Goal: Transaction & Acquisition: Purchase product/service

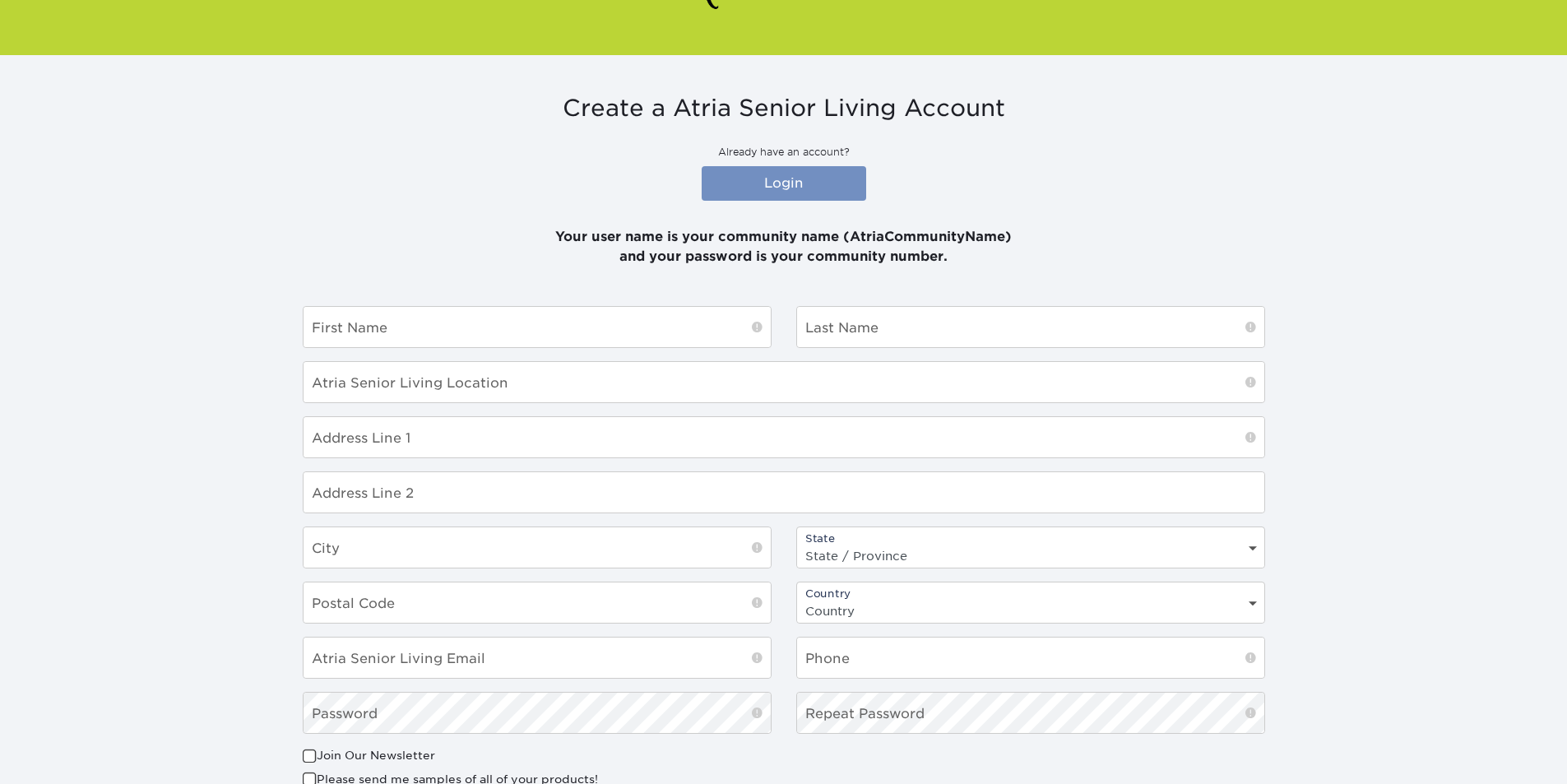
scroll to position [164, 0]
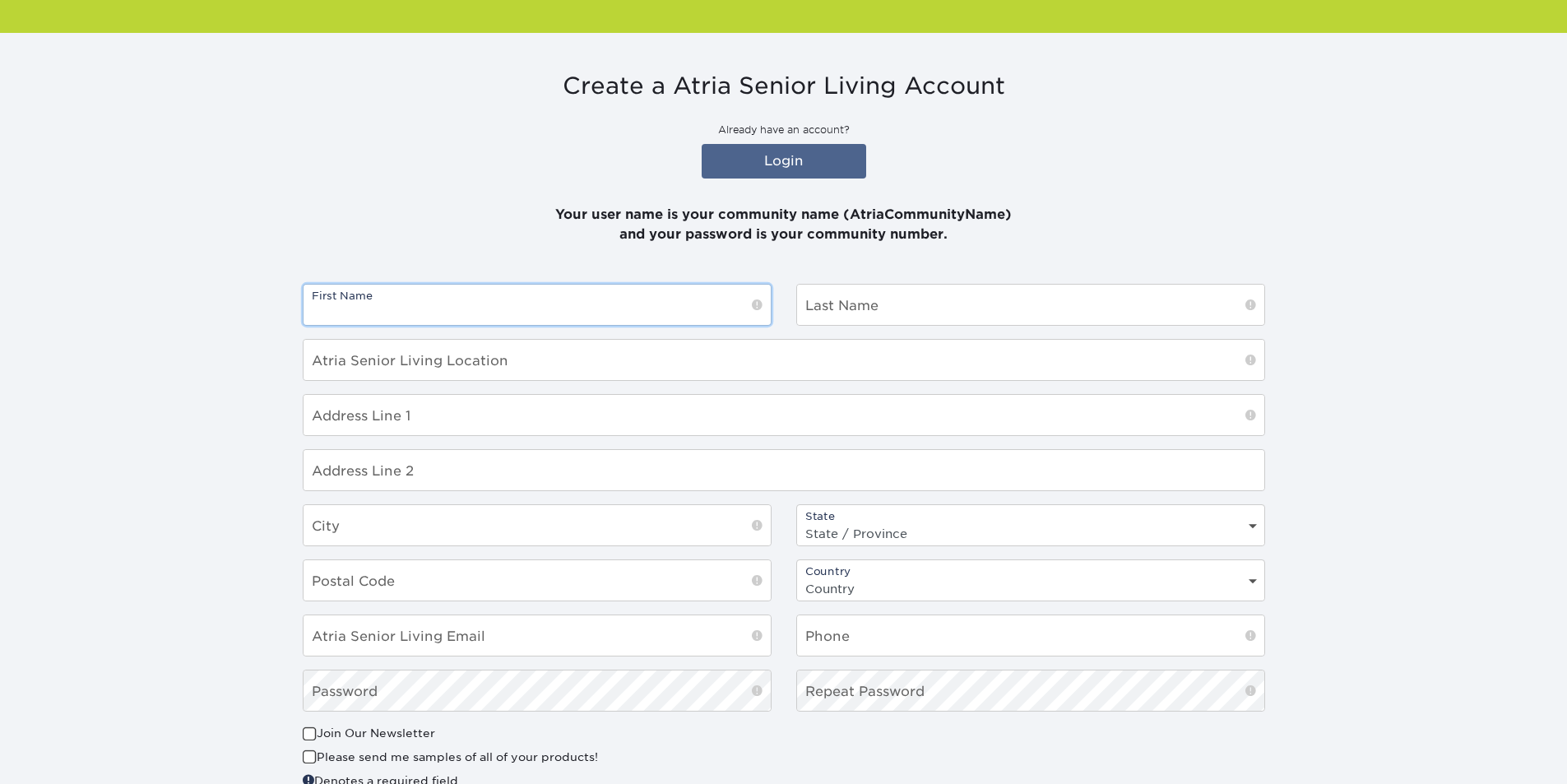
click at [696, 319] on input "text" at bounding box center [537, 304] width 467 height 40
click at [757, 159] on link "Login" at bounding box center [784, 161] width 165 height 34
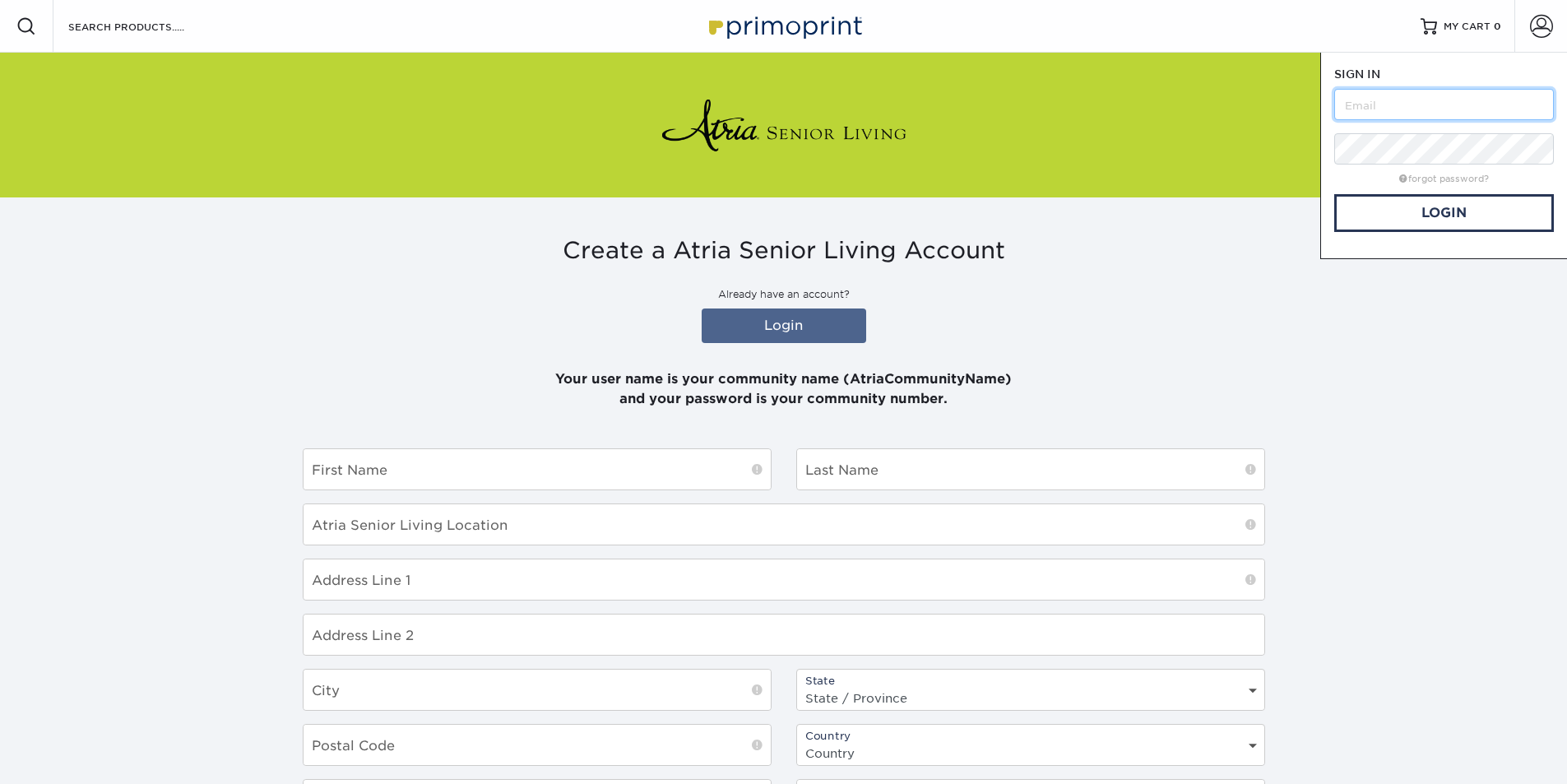
click at [1393, 95] on input "text" at bounding box center [1444, 104] width 220 height 32
type input "[PERSON_NAME][EMAIL_ADDRESS][DOMAIN_NAME]"
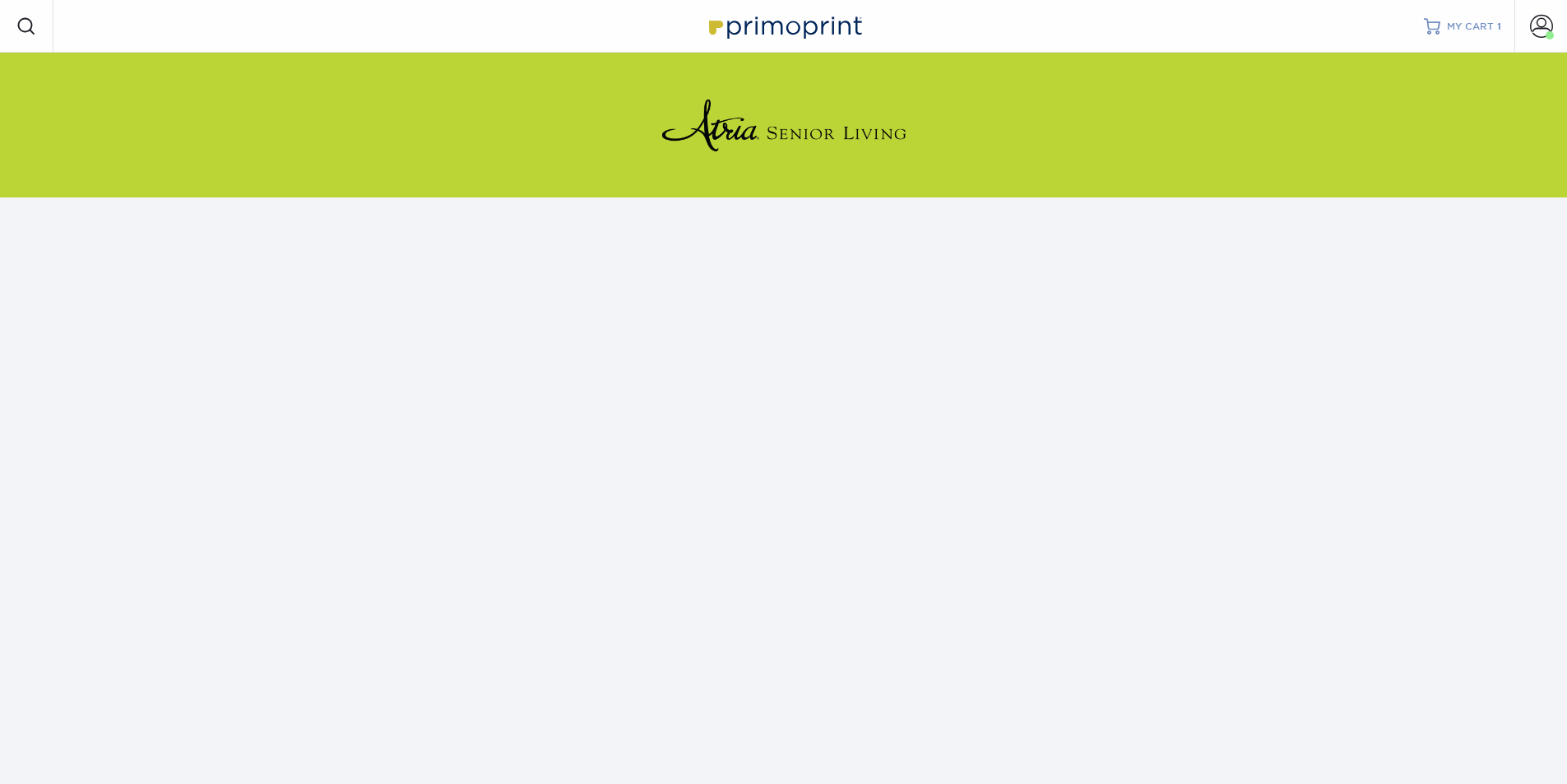
click at [1442, 22] on link "MY CART 1" at bounding box center [1463, 26] width 77 height 52
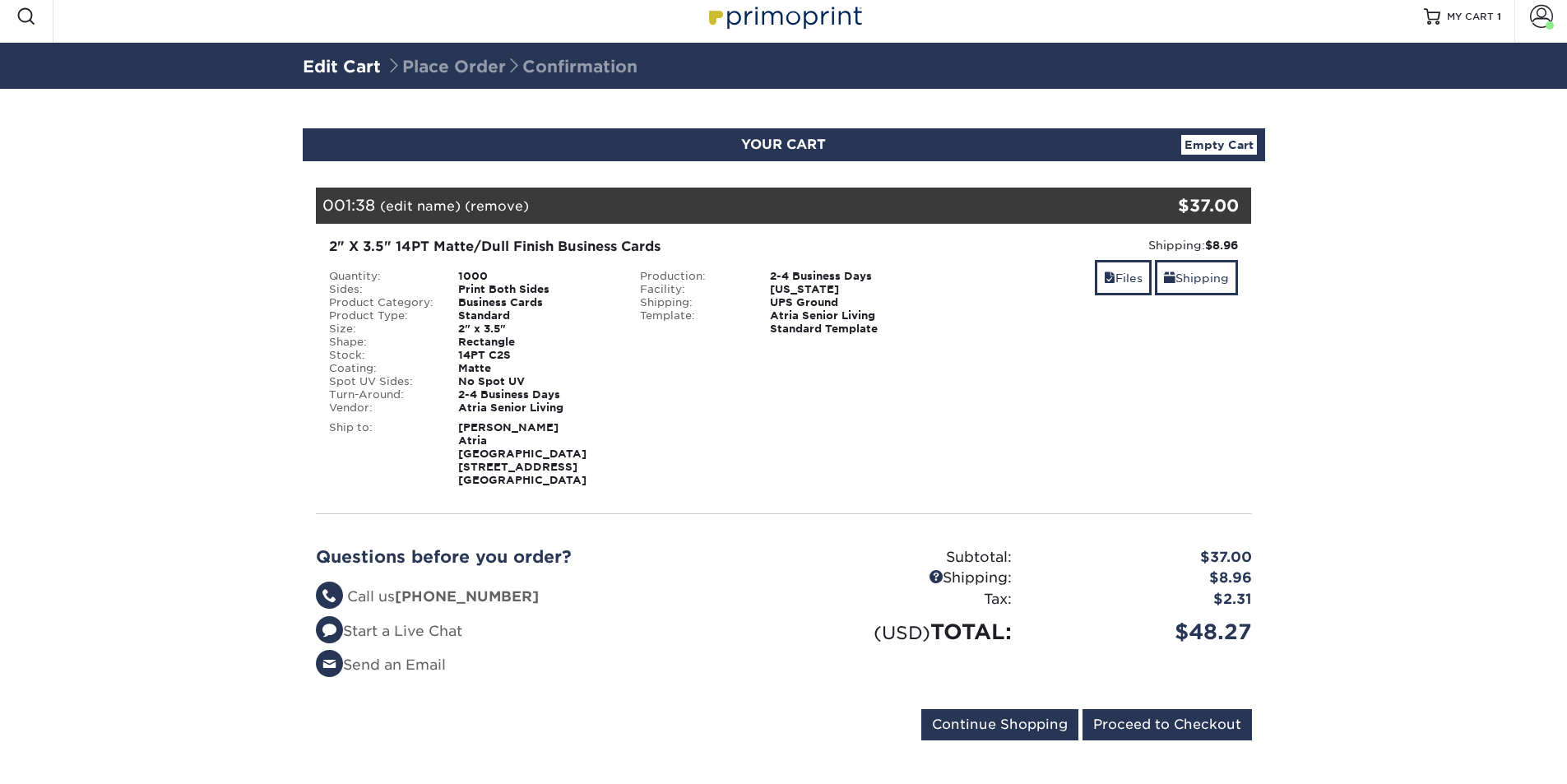
scroll to position [13, 0]
